Goal: Task Accomplishment & Management: Manage account settings

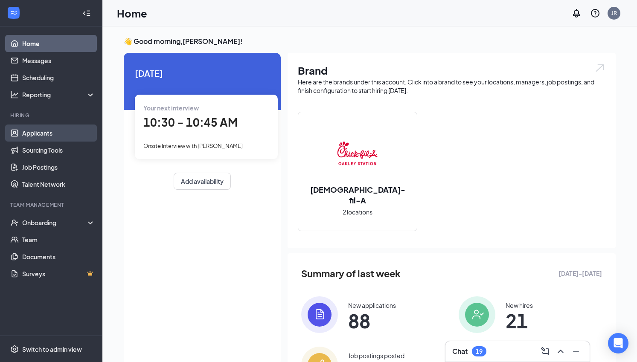
click at [36, 136] on link "Applicants" at bounding box center [58, 133] width 73 height 17
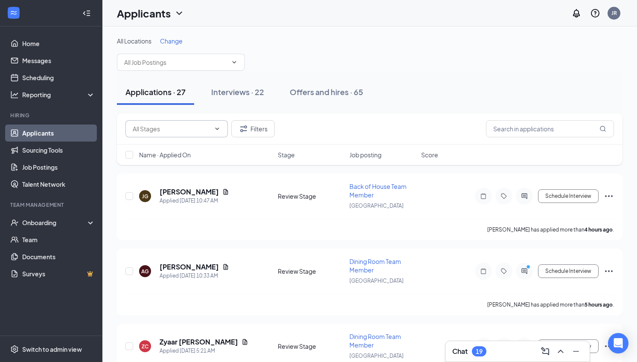
click at [191, 123] on span at bounding box center [176, 128] width 102 height 17
click at [521, 131] on input "text" at bounding box center [550, 128] width 128 height 17
type input "[PERSON_NAME]"
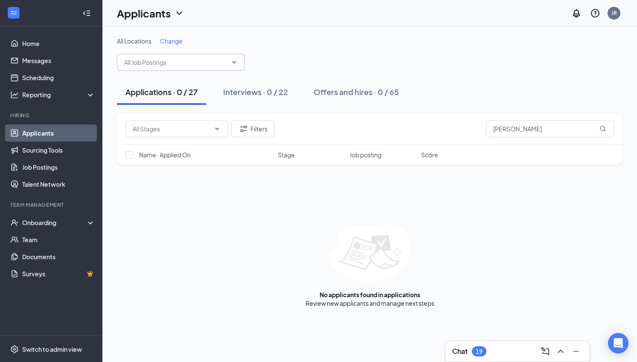
click at [230, 63] on span at bounding box center [233, 62] width 9 height 7
click at [236, 66] on span at bounding box center [181, 62] width 128 height 17
click at [200, 64] on input "text" at bounding box center [175, 62] width 103 height 9
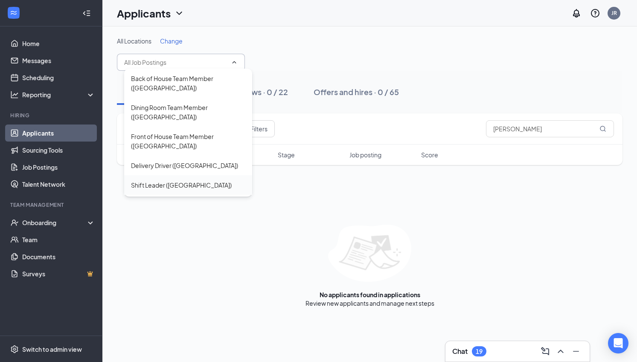
scroll to position [56, 0]
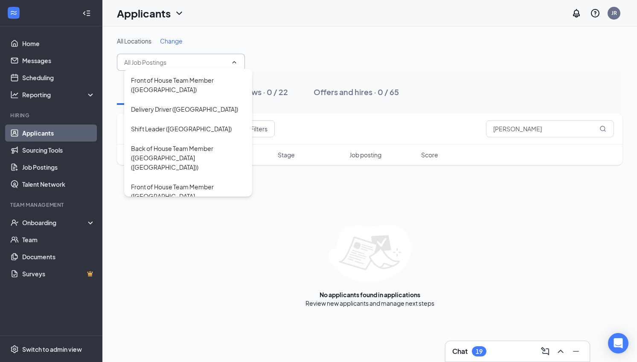
click at [324, 48] on div "All Locations Change Back of House Team Member ([GEOGRAPHIC_DATA]) Dining Room …" at bounding box center [369, 54] width 505 height 34
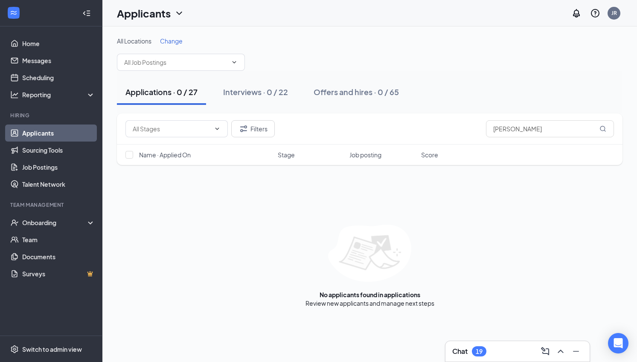
click at [173, 7] on div "Applicants" at bounding box center [150, 13] width 67 height 14
click at [162, 15] on h1 "Applicants" at bounding box center [144, 13] width 54 height 14
click at [160, 52] on link "Archived applicants" at bounding box center [168, 56] width 92 height 9
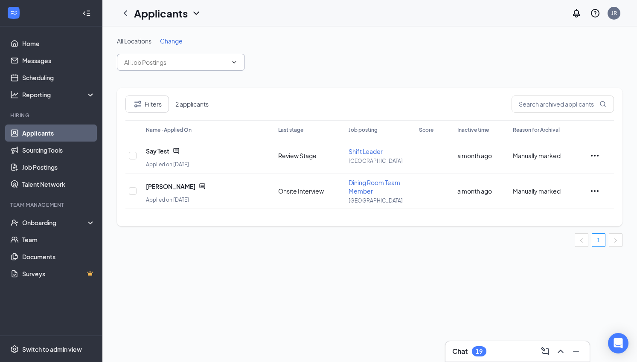
click at [152, 67] on span at bounding box center [181, 62] width 128 height 17
click at [313, 25] on div "Applicants JR" at bounding box center [369, 13] width 534 height 26
click at [38, 131] on link "Applicants" at bounding box center [58, 133] width 73 height 17
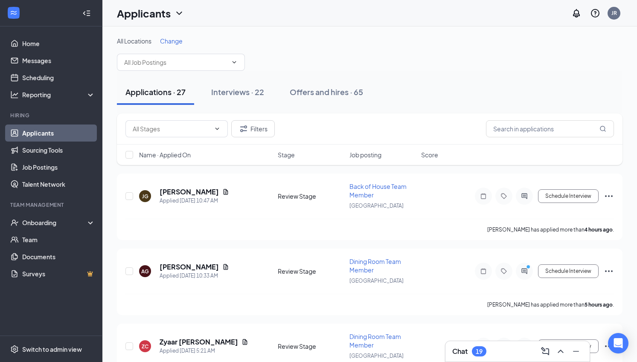
click at [165, 88] on div "Applications · 27" at bounding box center [155, 92] width 60 height 11
click at [42, 42] on link "Home" at bounding box center [58, 43] width 73 height 17
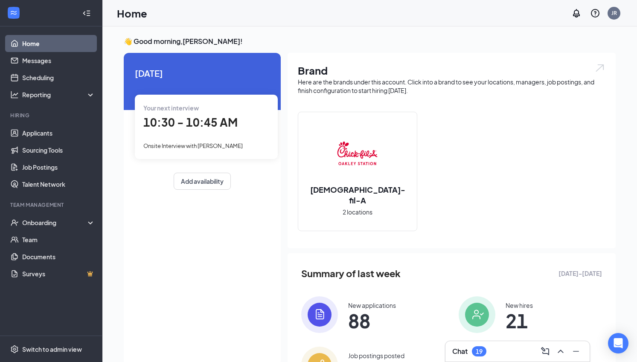
click at [411, 195] on div "[DEMOGRAPHIC_DATA]-fil-A 2 locations" at bounding box center [357, 171] width 119 height 119
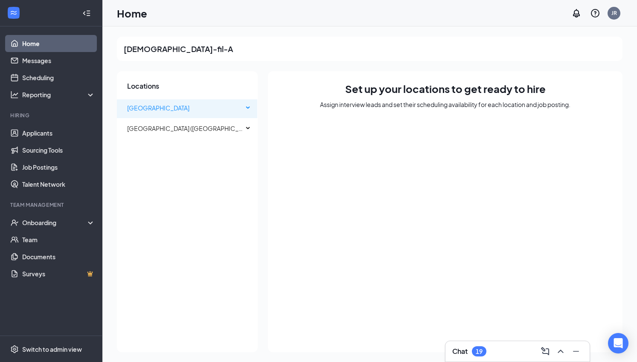
click at [167, 113] on span "[GEOGRAPHIC_DATA]" at bounding box center [185, 107] width 116 height 17
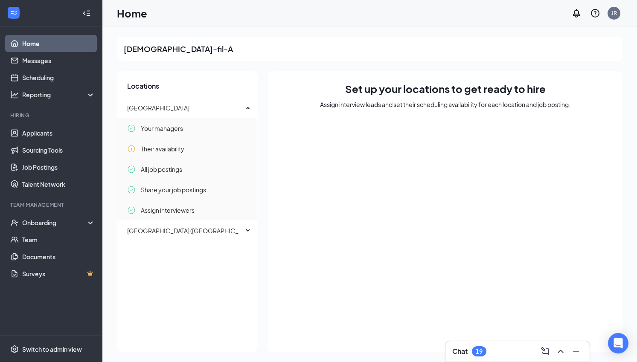
click at [43, 46] on link "Home" at bounding box center [58, 43] width 73 height 17
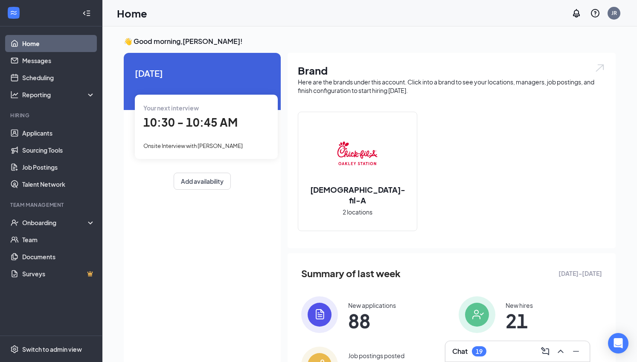
click at [90, 11] on div at bounding box center [86, 13] width 17 height 17
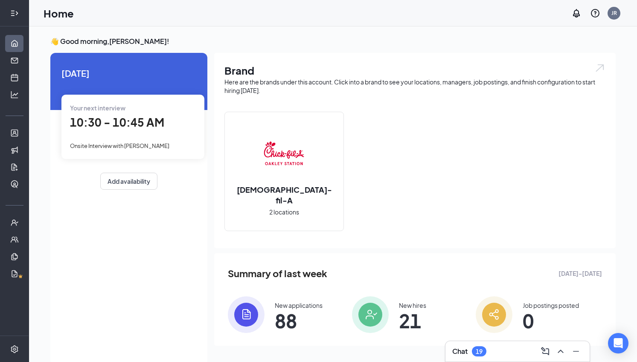
click at [19, 15] on div at bounding box center [14, 13] width 17 height 17
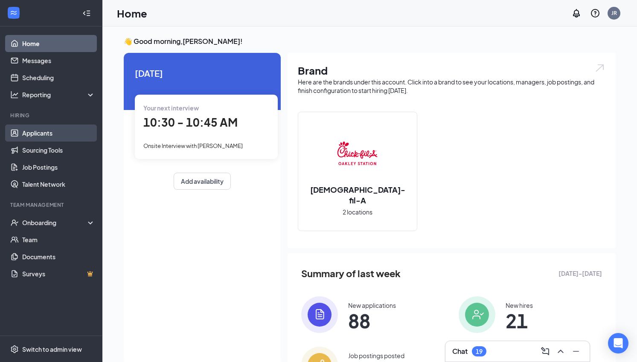
click at [69, 131] on link "Applicants" at bounding box center [58, 133] width 73 height 17
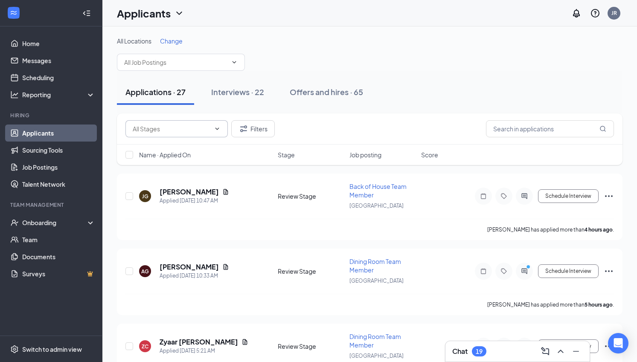
click at [193, 129] on input "text" at bounding box center [172, 128] width 78 height 9
click at [320, 104] on button "Offers and hires · 65" at bounding box center [326, 92] width 90 height 26
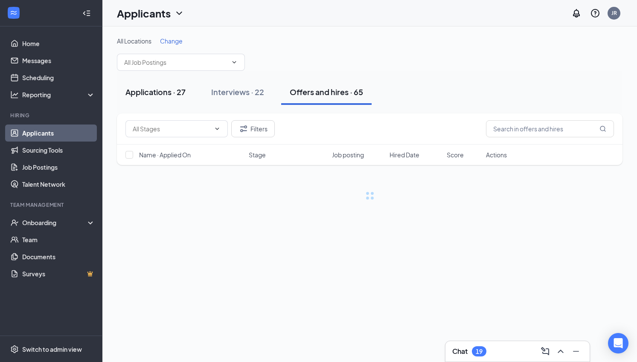
click at [158, 95] on div "Applications · 27" at bounding box center [155, 92] width 60 height 11
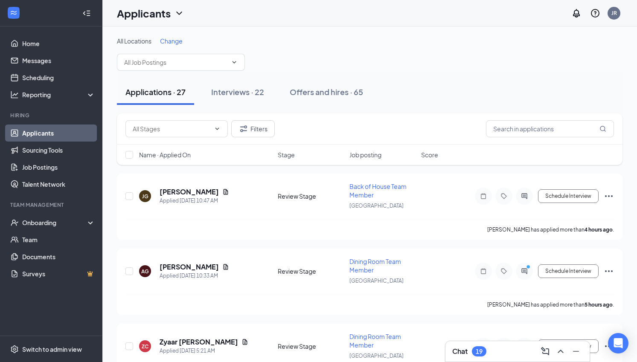
click at [229, 47] on div "All Locations Change" at bounding box center [369, 54] width 505 height 34
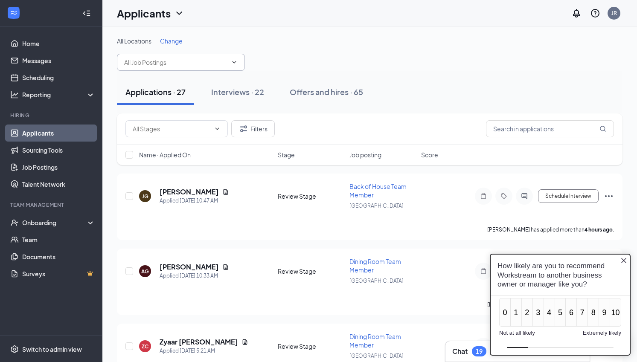
click at [229, 61] on span at bounding box center [233, 62] width 9 height 7
click at [211, 64] on input "text" at bounding box center [175, 62] width 103 height 9
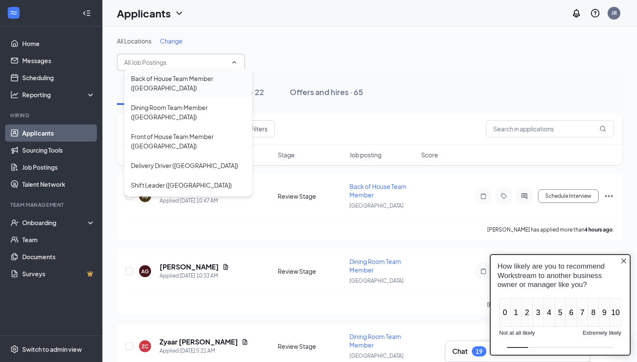
click at [193, 84] on div "Back of House Team Member ([GEOGRAPHIC_DATA])" at bounding box center [188, 83] width 114 height 19
type input "Back of House Team Member ([GEOGRAPHIC_DATA])"
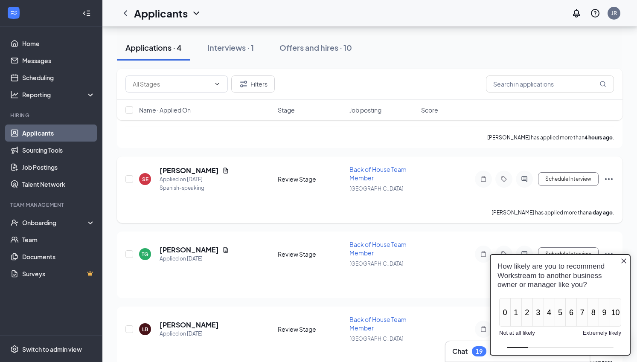
scroll to position [101, 0]
click at [625, 260] on icon "Close button" at bounding box center [623, 261] width 7 height 7
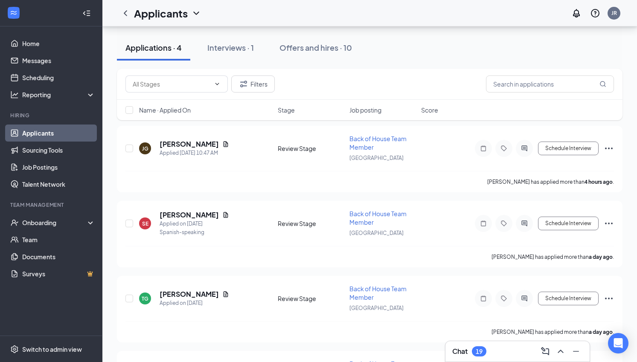
scroll to position [27, 0]
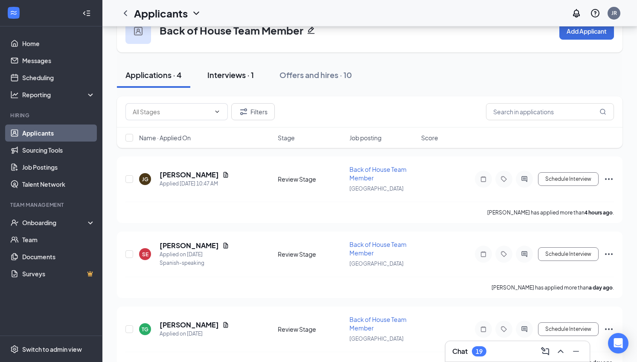
click at [246, 75] on div "Interviews · 1" at bounding box center [230, 74] width 46 height 11
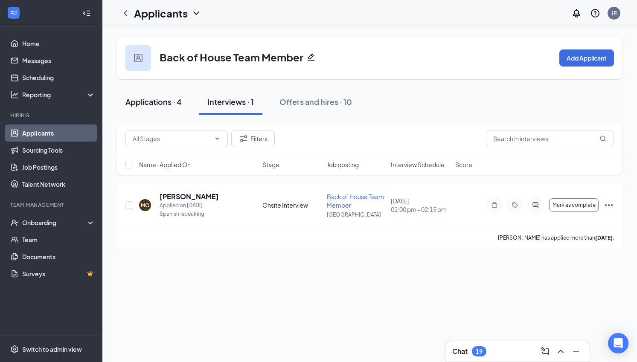
click at [166, 103] on div "Applications · 4" at bounding box center [153, 101] width 56 height 11
